Goal: Navigation & Orientation: Find specific page/section

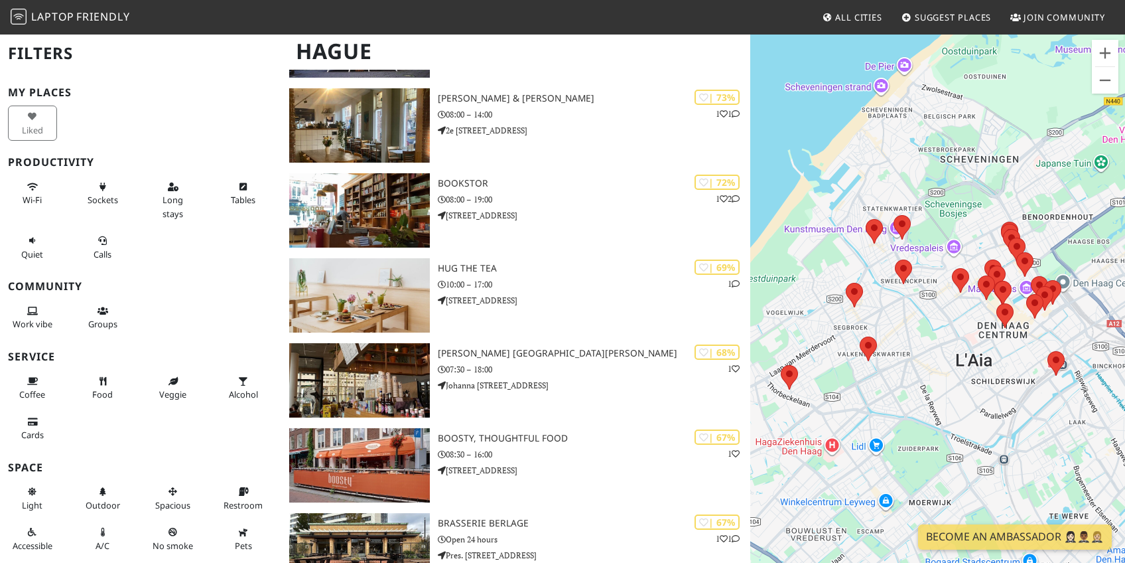
scroll to position [517, 0]
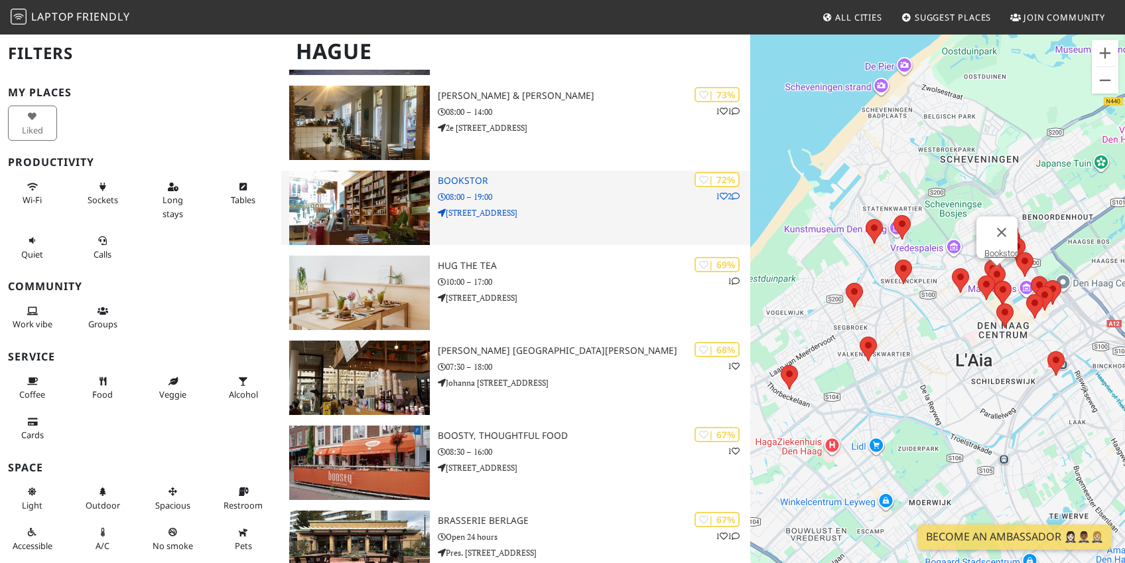
click at [603, 200] on p "08:00 – 19:00" at bounding box center [594, 196] width 312 height 13
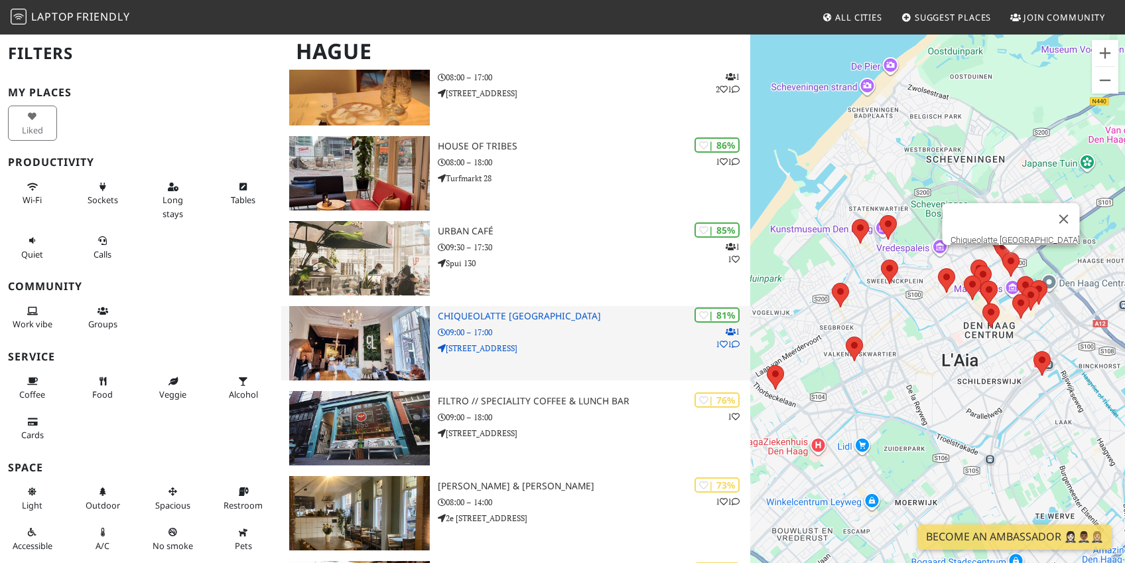
scroll to position [316, 0]
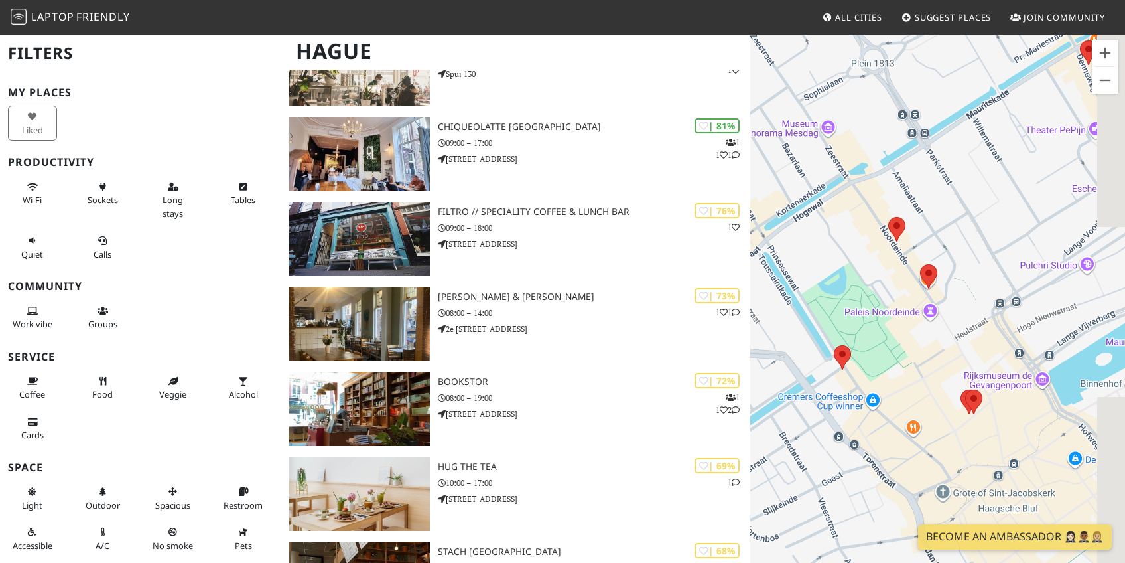
drag, startPoint x: 1055, startPoint y: 350, endPoint x: 936, endPoint y: 257, distance: 151.2
click at [987, 257] on div "Per navigare, premi i tasti Freccia." at bounding box center [937, 314] width 375 height 563
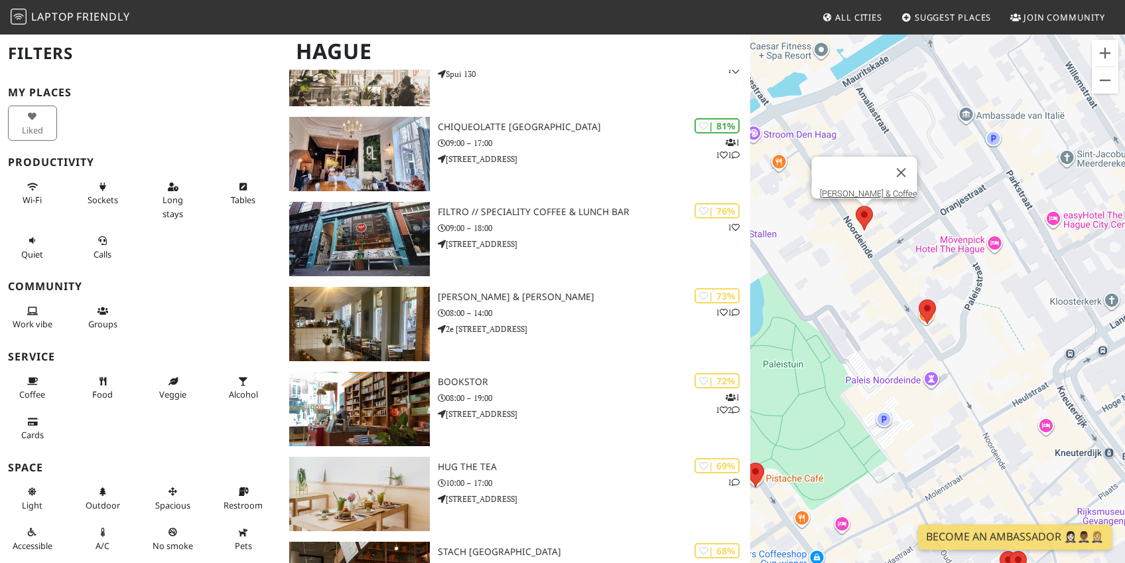
click at [856, 206] on area at bounding box center [856, 206] width 0 height 0
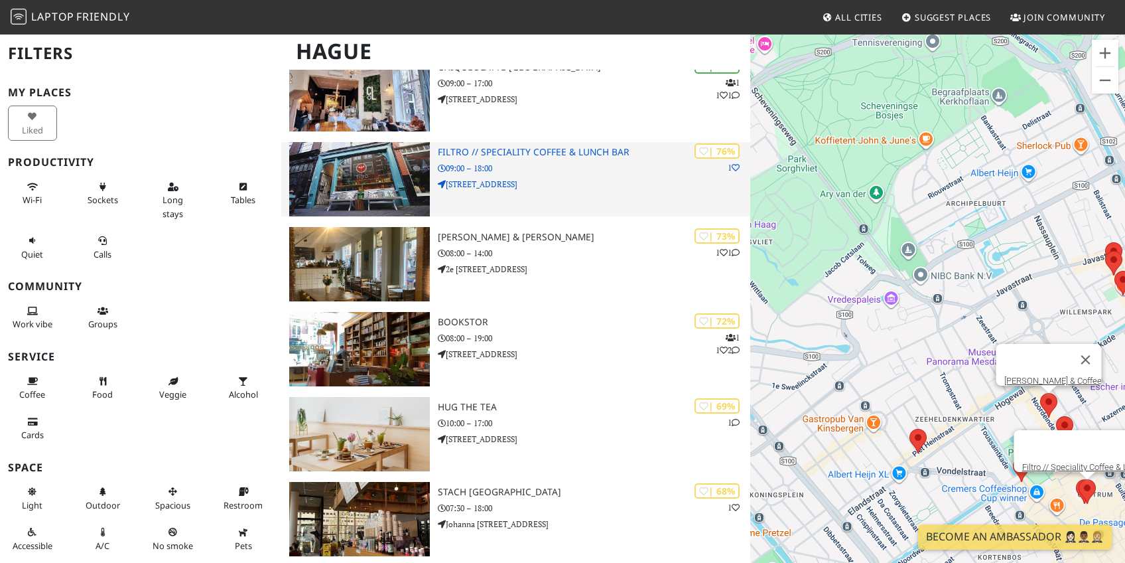
scroll to position [376, 0]
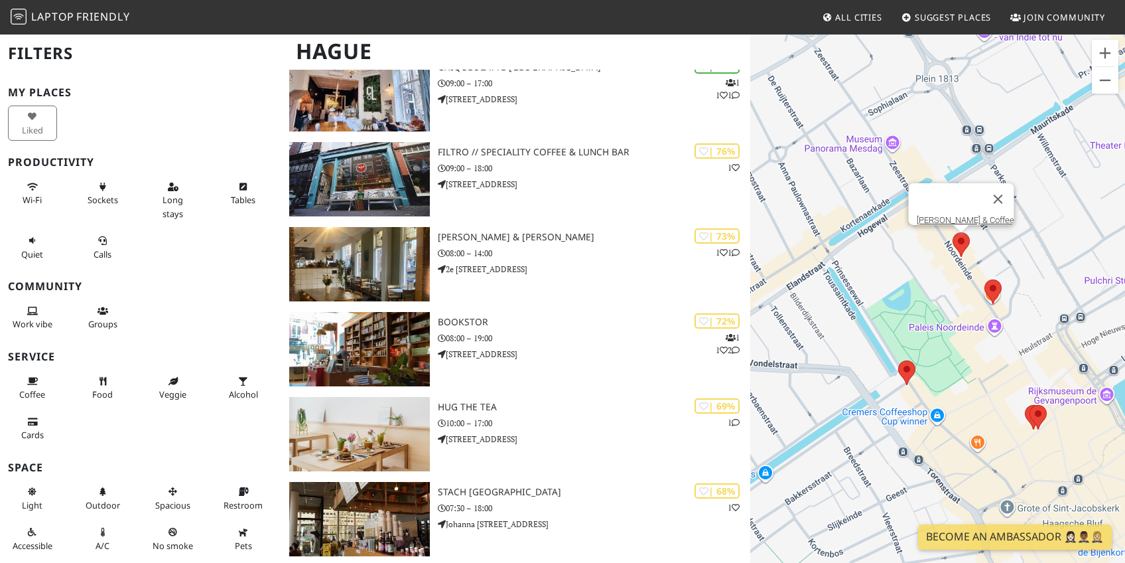
drag, startPoint x: 973, startPoint y: 464, endPoint x: 1065, endPoint y: 300, distance: 188.6
click at [1065, 300] on div "Per navigare, premi i tasti Freccia. Lola Bikes & Coffee" at bounding box center [937, 314] width 375 height 563
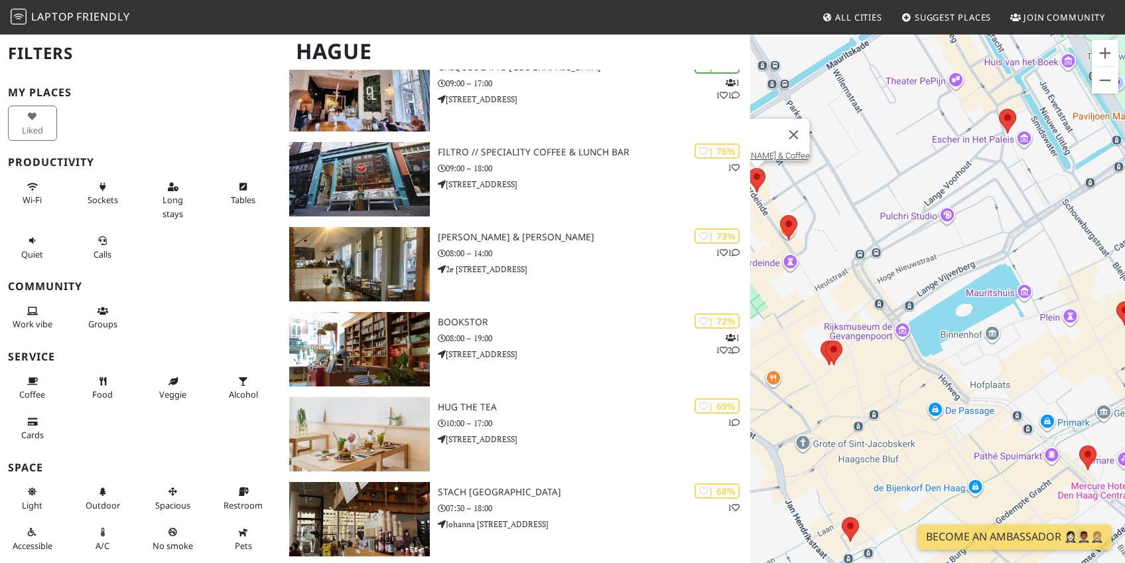
drag, startPoint x: 1046, startPoint y: 434, endPoint x: 873, endPoint y: 370, distance: 183.9
click at [873, 370] on div "Per navigare, premi i tasti Freccia. Lola Bikes & Coffee" at bounding box center [937, 314] width 375 height 563
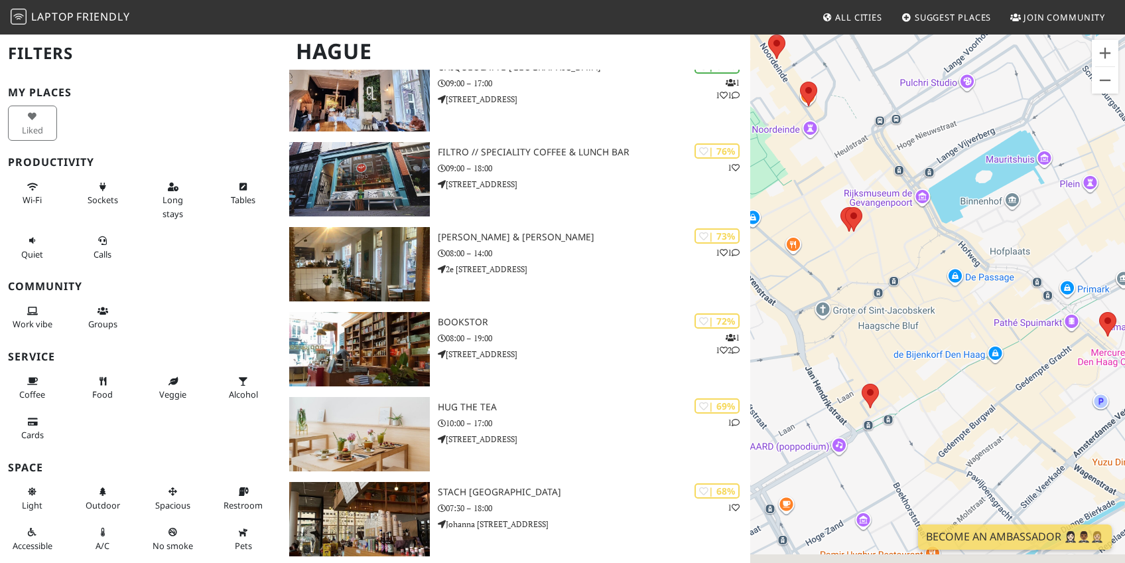
drag, startPoint x: 959, startPoint y: 442, endPoint x: 977, endPoint y: 307, distance: 135.9
click at [977, 307] on div "Per navigare, premi i tasti Freccia. Lola Bikes & Coffee" at bounding box center [937, 314] width 375 height 563
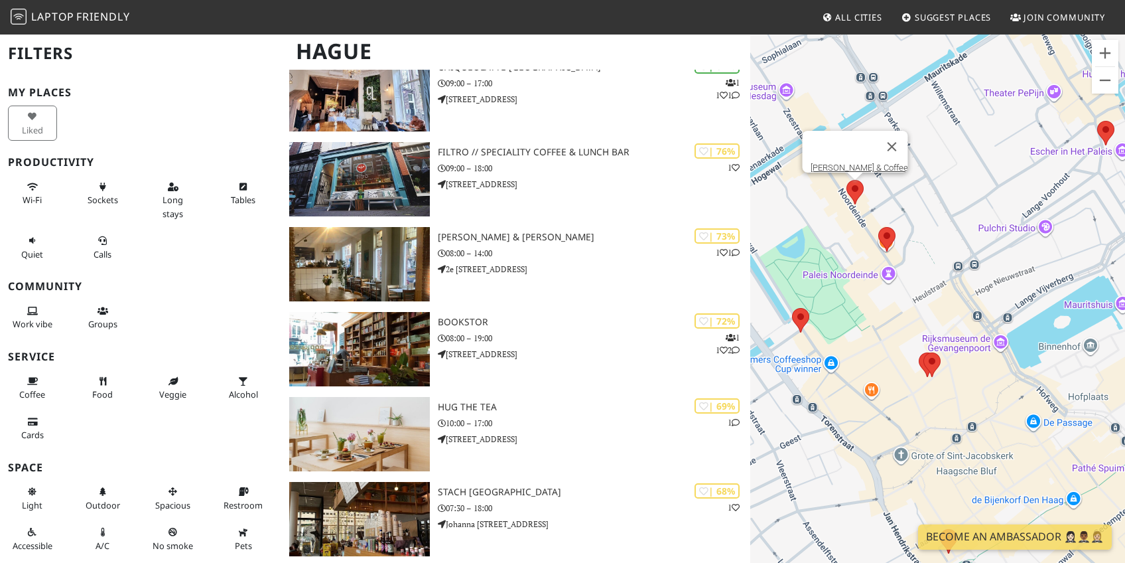
drag, startPoint x: 900, startPoint y: 272, endPoint x: 941, endPoint y: 364, distance: 100.4
click at [942, 364] on div "Per navigare, premi i tasti Freccia. Lola Bikes & Coffee" at bounding box center [937, 314] width 375 height 563
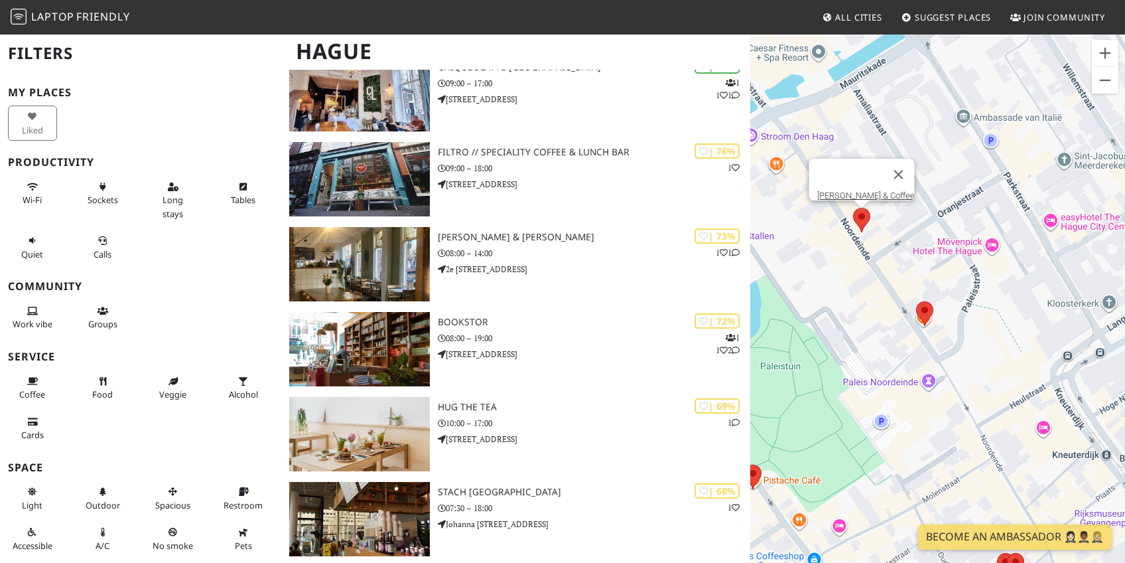
drag, startPoint x: 868, startPoint y: 277, endPoint x: 875, endPoint y: 292, distance: 16.0
click at [875, 292] on div "Per navigare, premi i tasti Freccia. Lola Bikes & Coffee" at bounding box center [937, 314] width 375 height 563
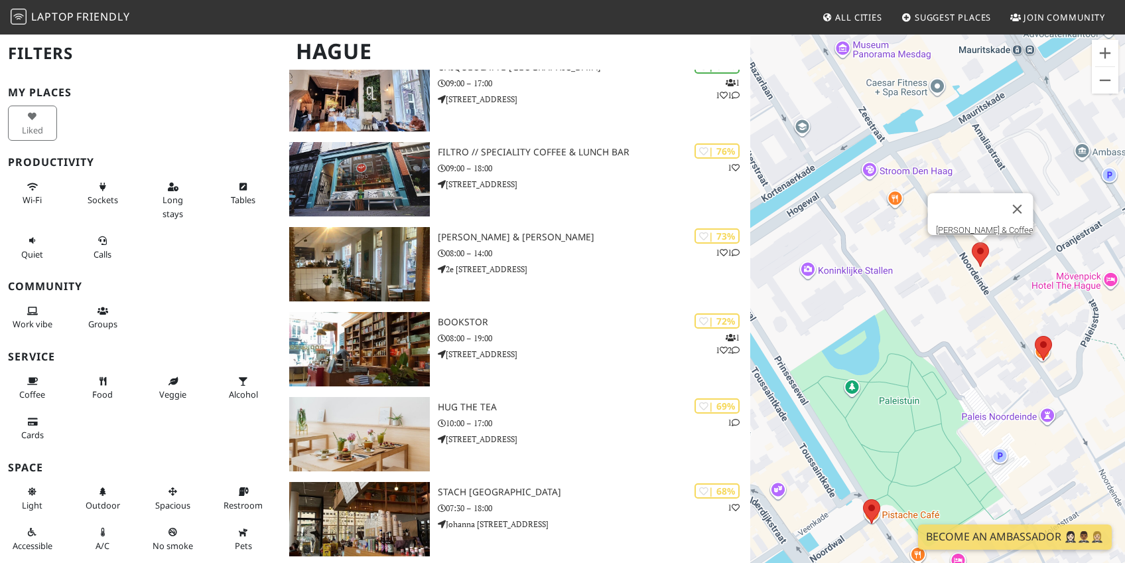
drag, startPoint x: 863, startPoint y: 238, endPoint x: 982, endPoint y: 273, distance: 124.0
click at [982, 273] on div "Per navigare, premi i tasti Freccia. Lola Bikes & Coffee" at bounding box center [937, 314] width 375 height 563
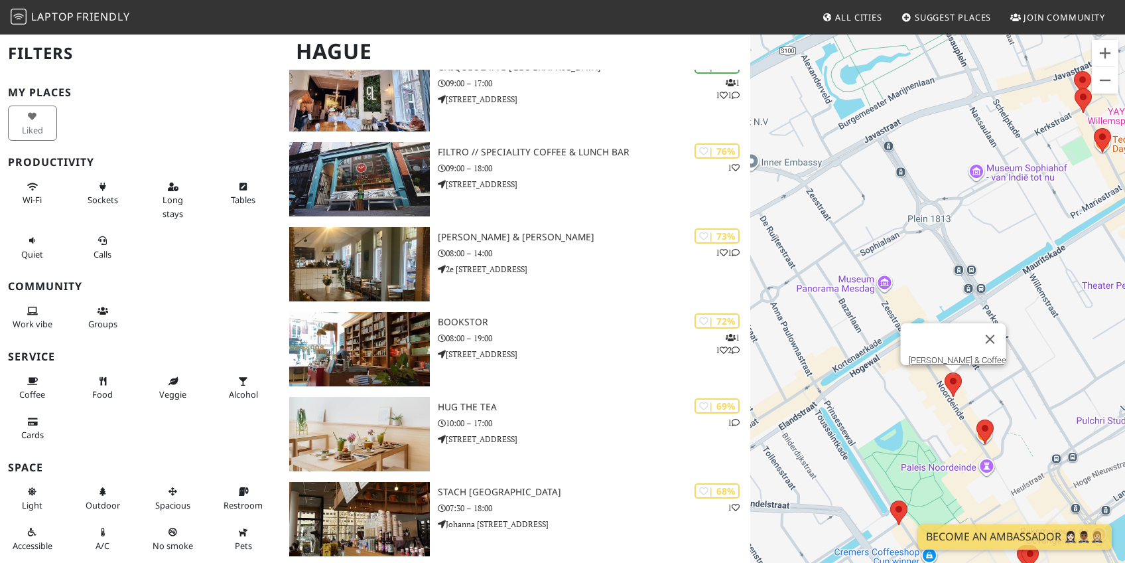
drag, startPoint x: 954, startPoint y: 305, endPoint x: 869, endPoint y: 405, distance: 131.8
click at [939, 426] on div "Per navigare, premi i tasti Freccia. Lola Bikes & Coffee" at bounding box center [937, 314] width 375 height 563
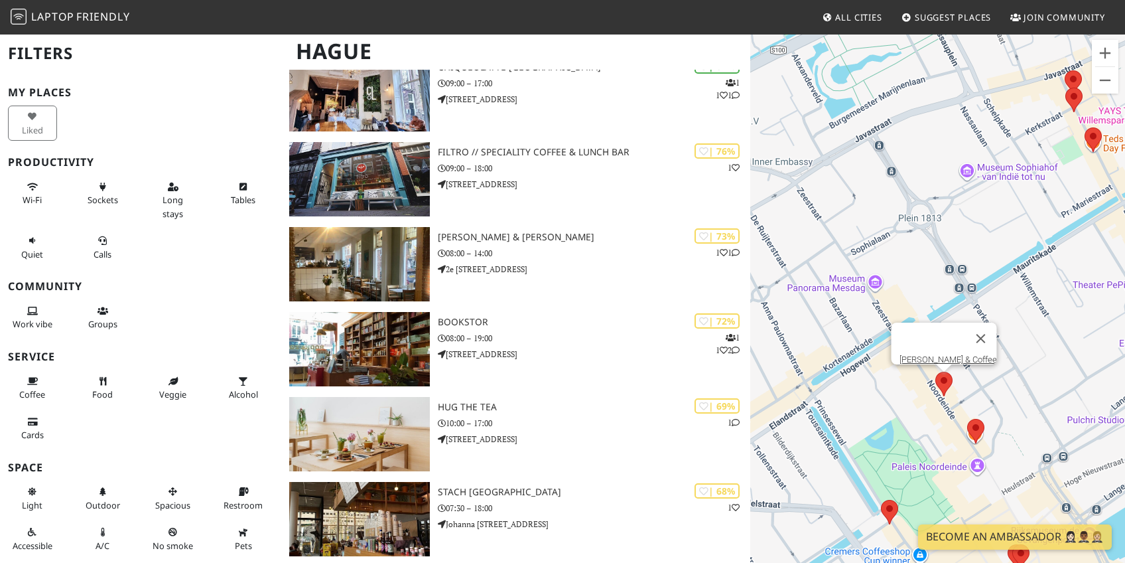
drag, startPoint x: 856, startPoint y: 403, endPoint x: 833, endPoint y: 389, distance: 27.1
click at [854, 401] on div "Per navigare, premi i tasti Freccia. Lola Bikes & Coffee" at bounding box center [937, 314] width 375 height 563
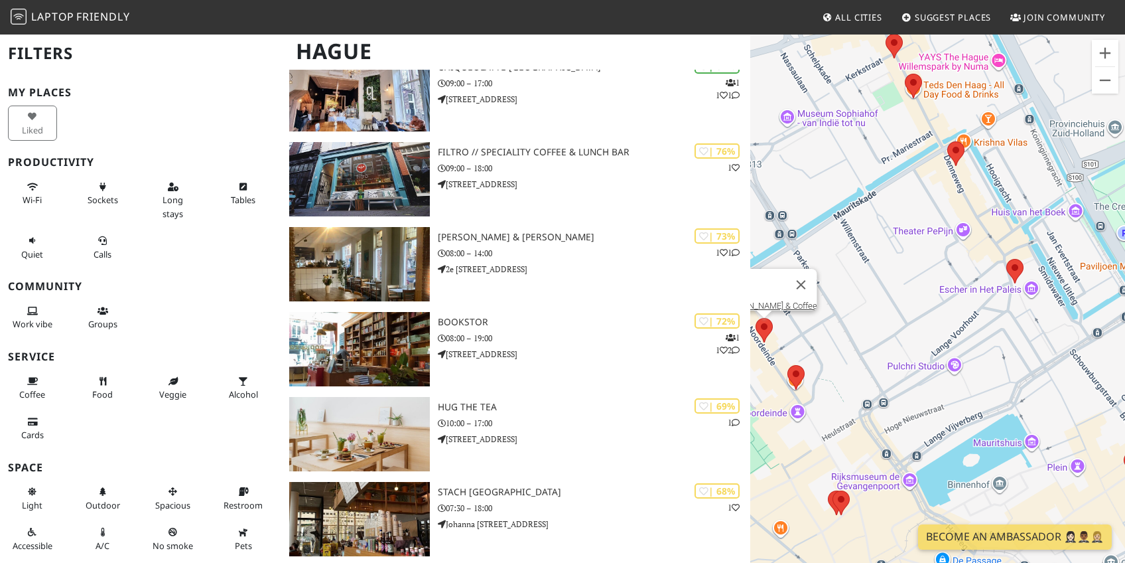
drag, startPoint x: 1061, startPoint y: 297, endPoint x: 886, endPoint y: 245, distance: 182.0
click at [886, 245] on div "Per navigare, premi i tasti Freccia. Lola Bikes & Coffee" at bounding box center [937, 314] width 375 height 563
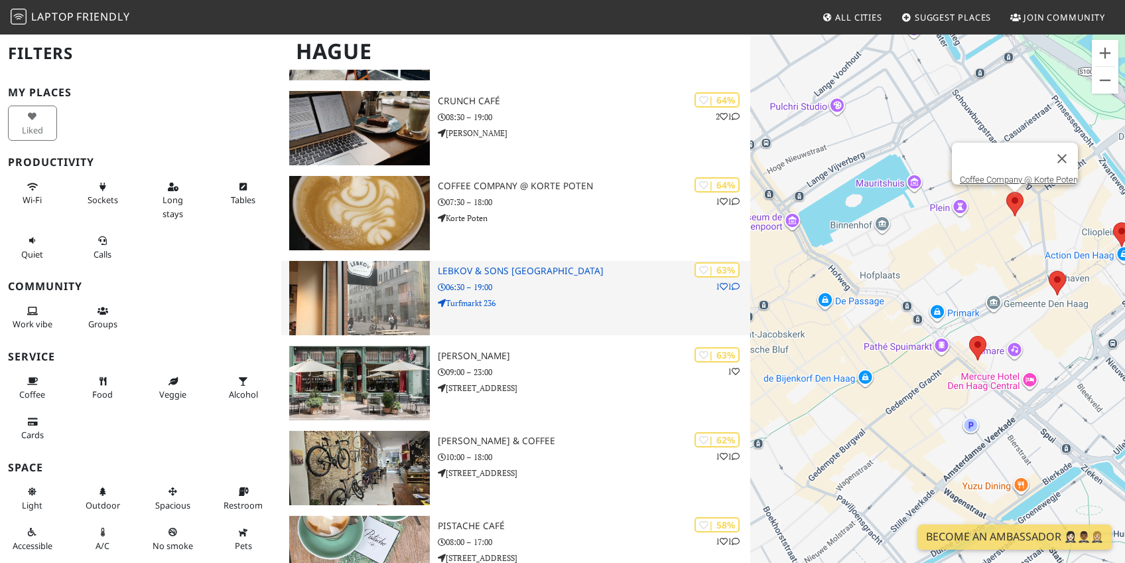
scroll to position [1247, 0]
